Goal: Task Accomplishment & Management: Manage account settings

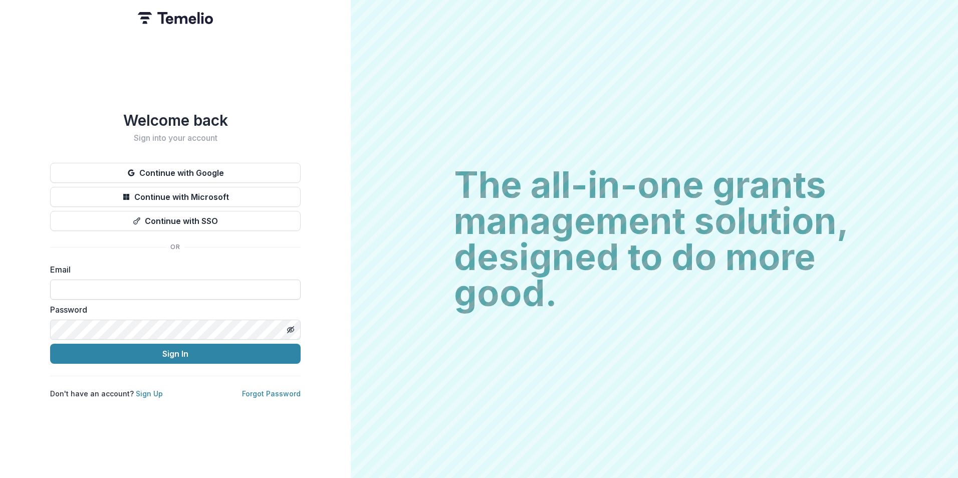
click at [78, 291] on input at bounding box center [175, 289] width 250 height 20
type input "**********"
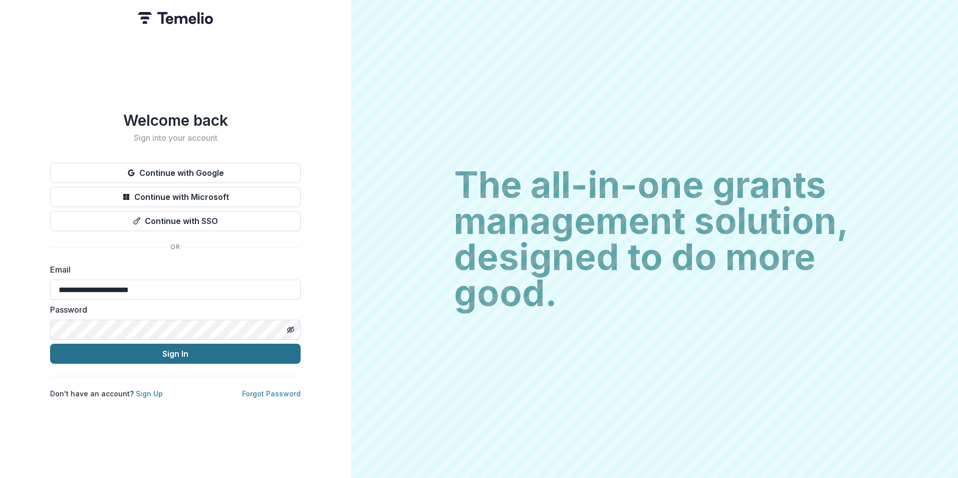
click at [146, 345] on button "Sign In" at bounding box center [175, 354] width 250 height 20
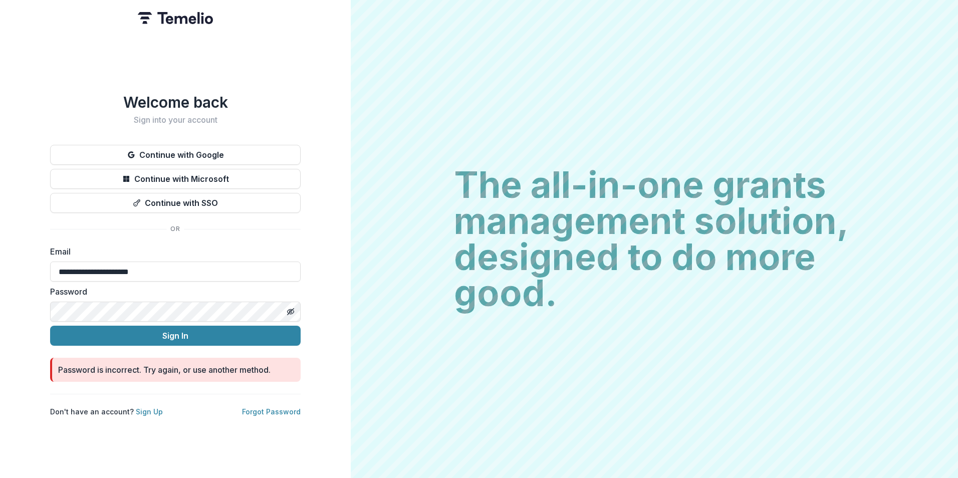
click at [19, 300] on div "**********" at bounding box center [175, 239] width 351 height 478
click at [292, 308] on icon "Toggle password visibility" at bounding box center [290, 312] width 8 height 8
click at [118, 331] on button "Sign In" at bounding box center [175, 336] width 250 height 20
click at [155, 330] on button "Sign In" at bounding box center [175, 336] width 250 height 20
click at [13, 302] on div "**********" at bounding box center [175, 239] width 351 height 478
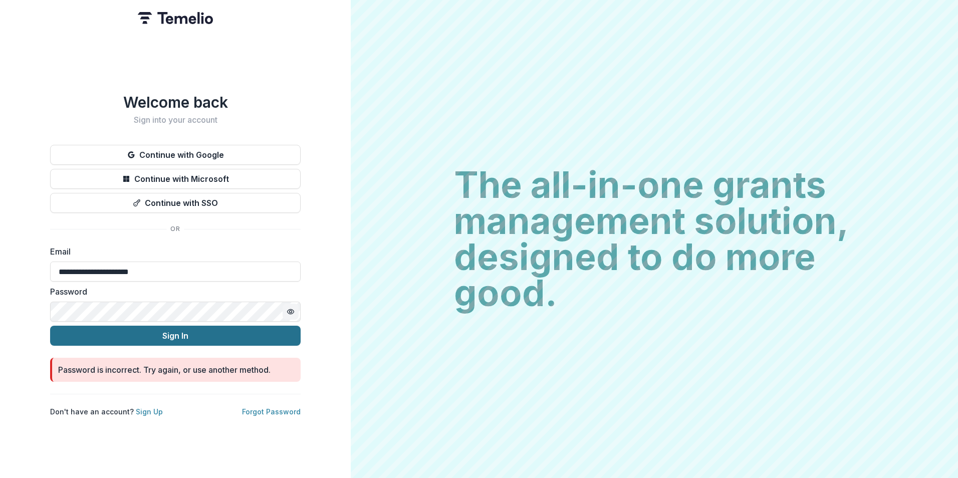
click at [94, 329] on button "Sign In" at bounding box center [175, 336] width 250 height 20
click at [0, 304] on html "**********" at bounding box center [479, 239] width 958 height 478
click at [99, 330] on button "Sign In" at bounding box center [175, 336] width 250 height 20
click at [270, 407] on link "Forgot Password" at bounding box center [271, 411] width 59 height 9
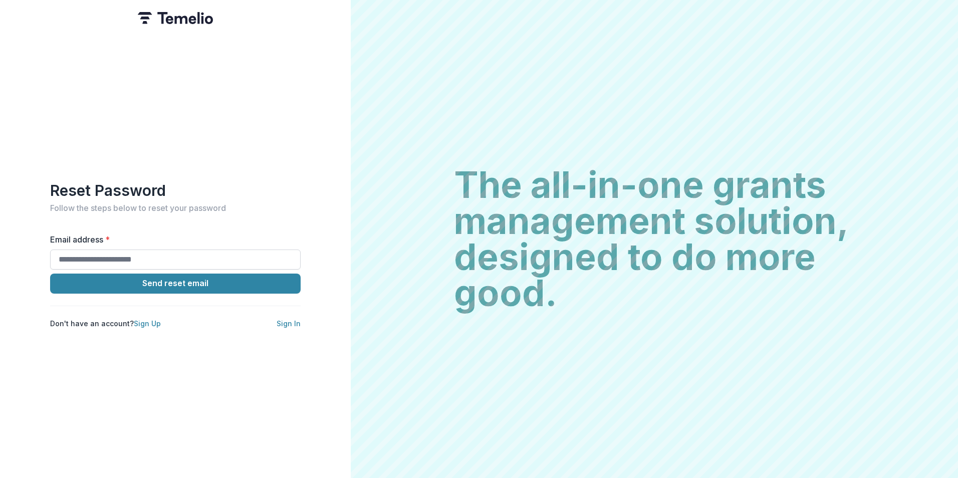
click at [82, 258] on input "Email address *" at bounding box center [175, 259] width 250 height 20
type input "**********"
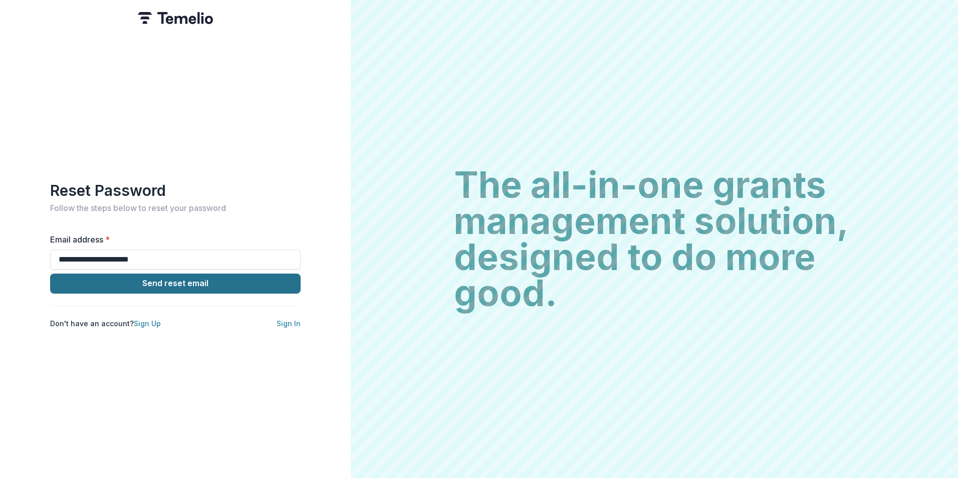
click at [189, 278] on button "Send reset email" at bounding box center [175, 283] width 250 height 20
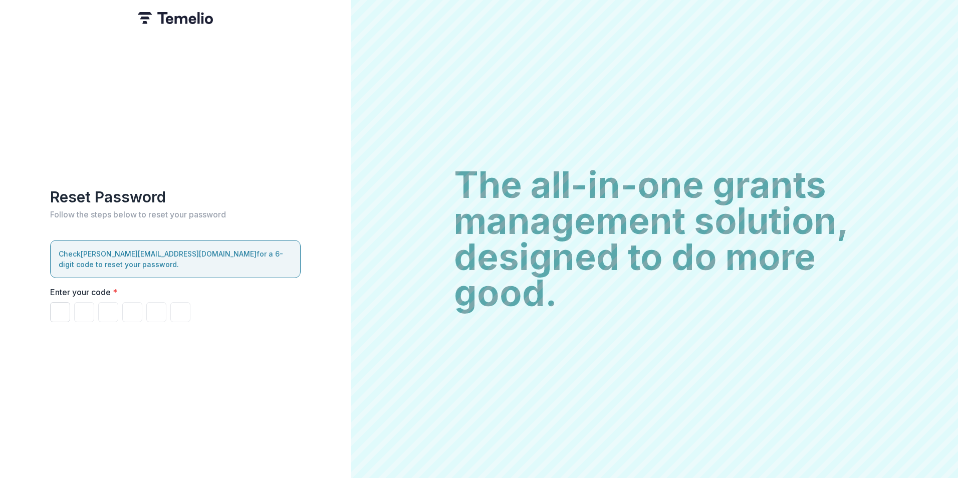
type input "*"
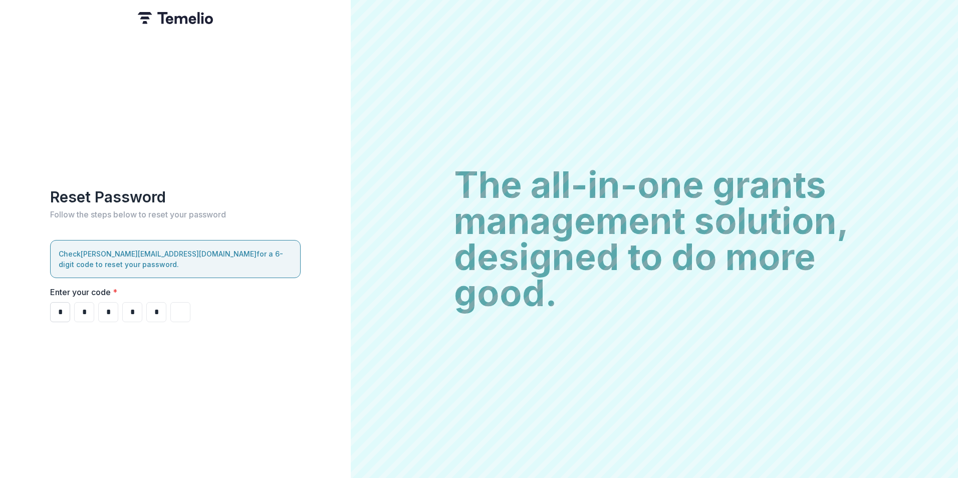
type input "*"
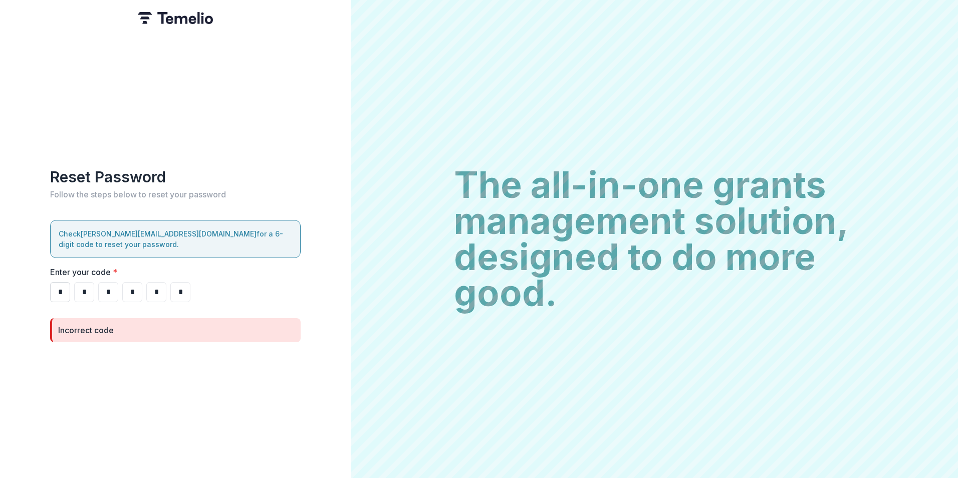
drag, startPoint x: 112, startPoint y: 288, endPoint x: 64, endPoint y: 280, distance: 48.2
click at [64, 282] on div "* * * * * *" at bounding box center [175, 292] width 250 height 20
click at [61, 286] on input "*" at bounding box center [60, 292] width 20 height 20
click at [75, 284] on input "*" at bounding box center [84, 292] width 20 height 20
type input "*"
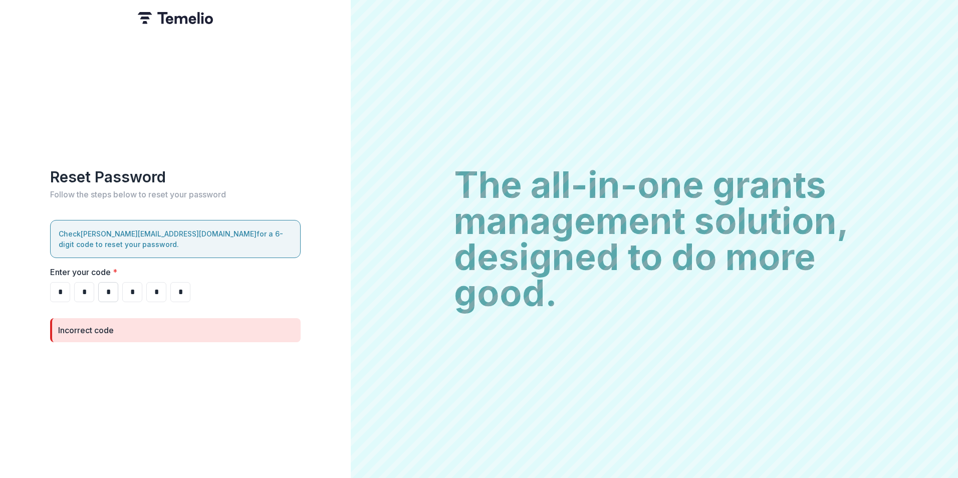
drag, startPoint x: 112, startPoint y: 286, endPoint x: 101, endPoint y: 289, distance: 11.4
click at [101, 289] on input "*" at bounding box center [108, 292] width 20 height 20
type input "*"
click at [154, 285] on input "*" at bounding box center [156, 292] width 20 height 20
type input "*"
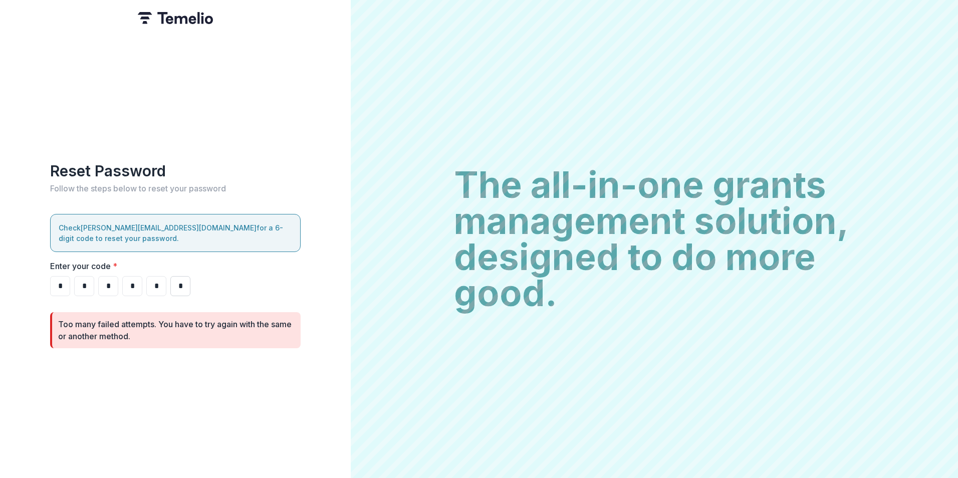
click at [175, 278] on input "*" at bounding box center [180, 286] width 20 height 20
type input "*"
click at [211, 285] on div "* * * * * *" at bounding box center [175, 286] width 250 height 20
click at [137, 325] on div "Too many failed attempts. You have to try again with the same or another method." at bounding box center [175, 330] width 234 height 24
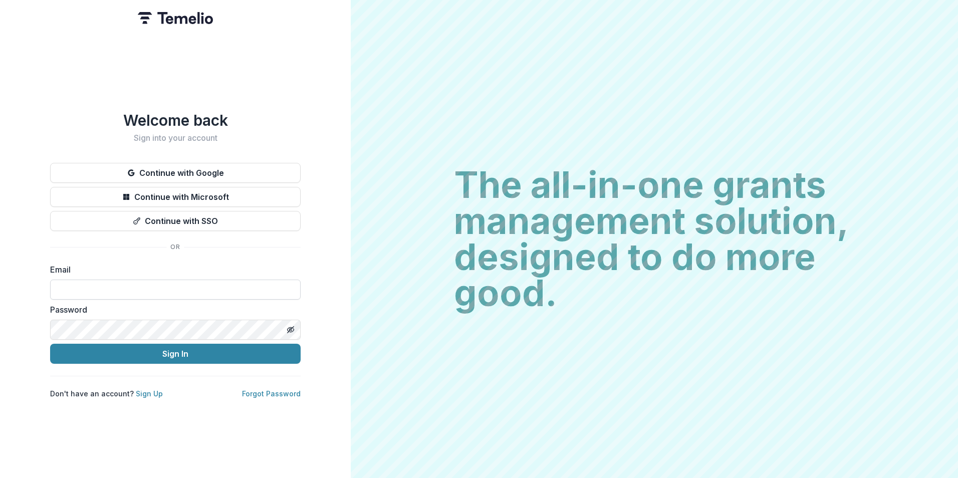
click at [134, 283] on input at bounding box center [175, 289] width 250 height 20
type input "**********"
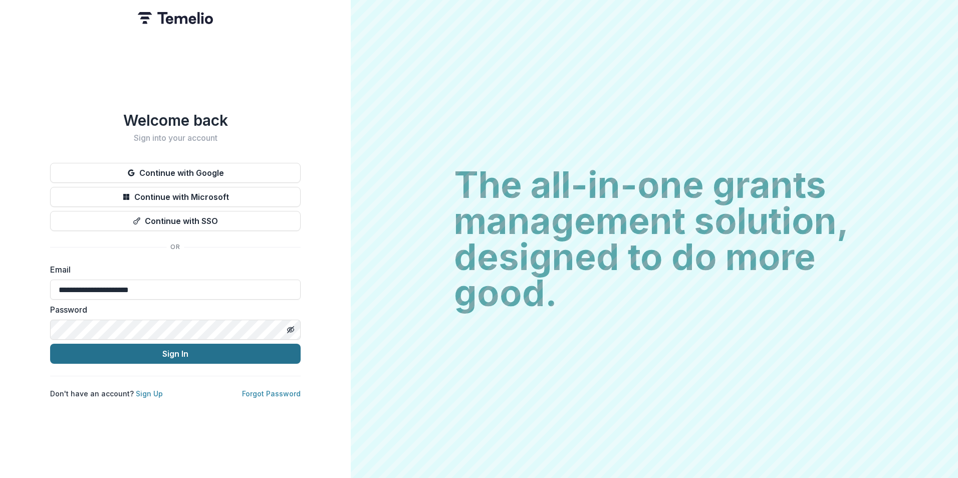
click at [150, 351] on button "Sign In" at bounding box center [175, 354] width 250 height 20
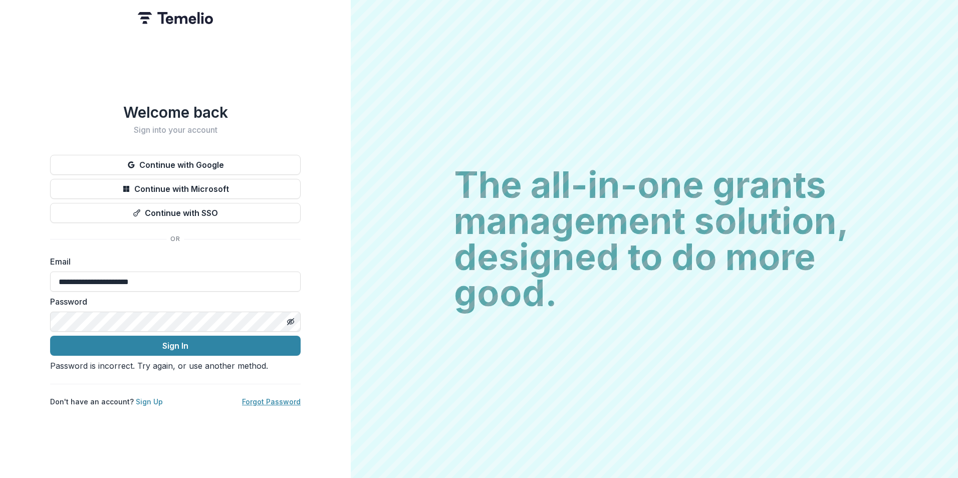
click at [258, 401] on link "Forgot Password" at bounding box center [271, 401] width 59 height 9
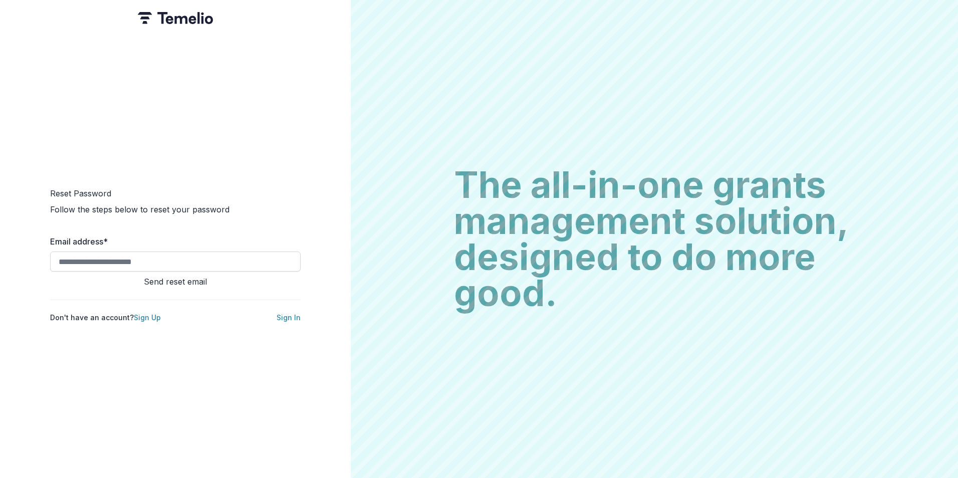
click at [108, 254] on input "Email address *" at bounding box center [175, 261] width 250 height 20
type input "**********"
click at [191, 275] on button "Send reset email" at bounding box center [175, 281] width 250 height 12
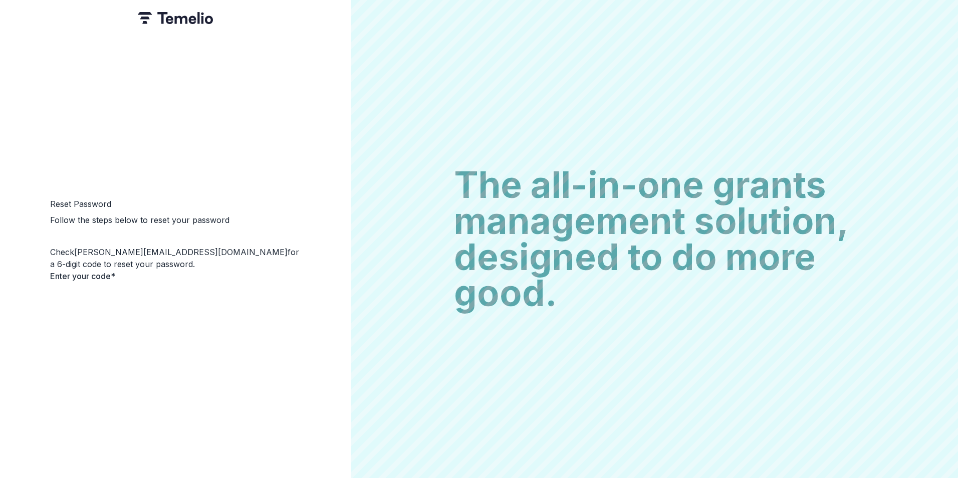
type input "*"
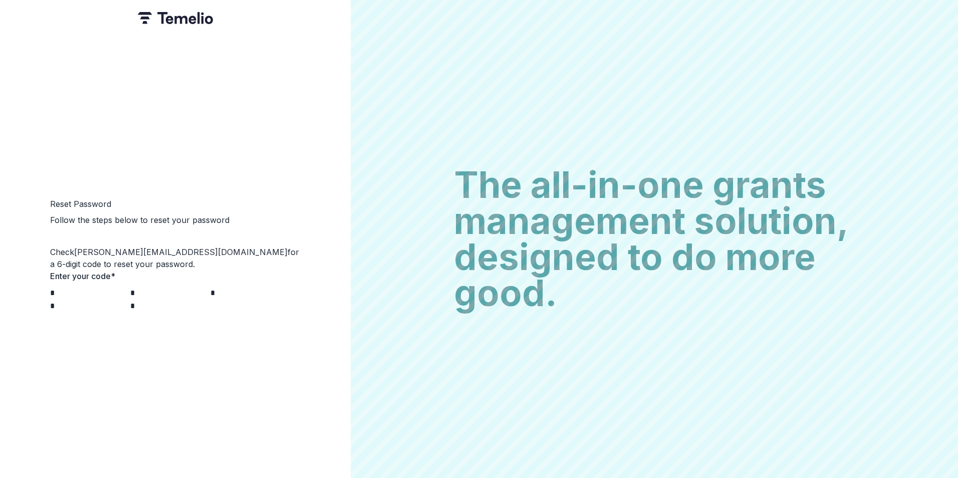
type input "*"
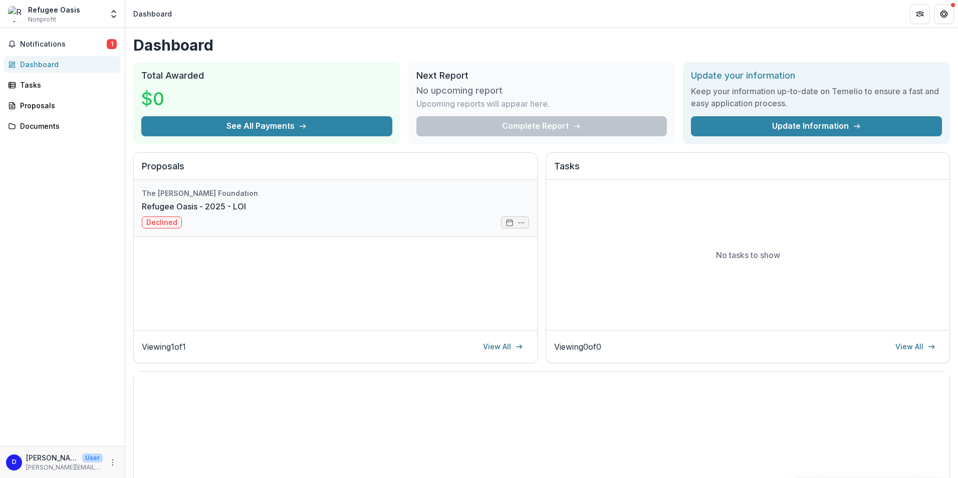
click at [170, 212] on link "Refugee Oasis - 2025 - LOI" at bounding box center [194, 206] width 104 height 12
